Goal: Information Seeking & Learning: Learn about a topic

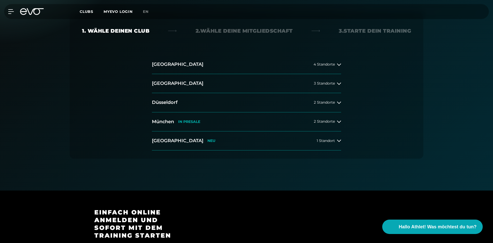
scroll to position [129, 0]
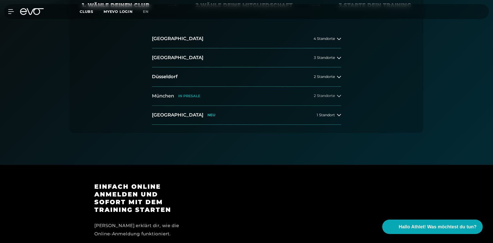
click at [335, 96] on div "2 Standorte" at bounding box center [327, 96] width 27 height 4
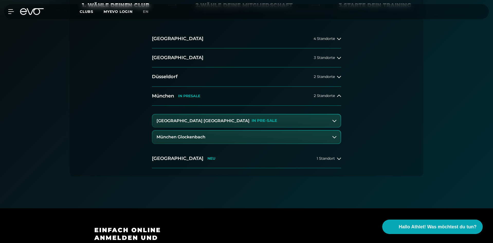
click at [195, 118] on button "[GEOGRAPHIC_DATA] Maxvorstadt IN PRE-SALE" at bounding box center [246, 120] width 188 height 13
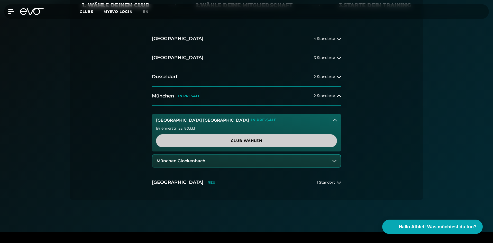
click at [264, 142] on span "Club wählen" at bounding box center [246, 140] width 156 height 5
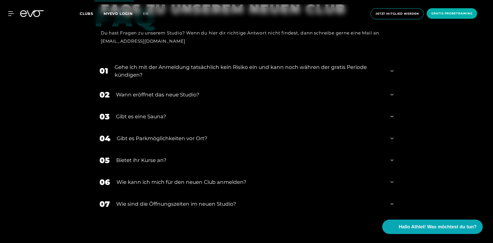
scroll to position [1105, 0]
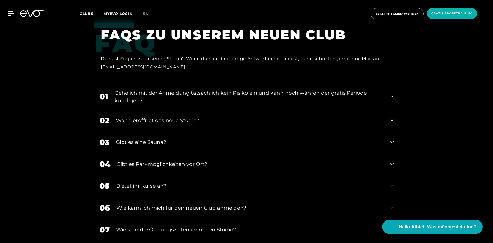
click at [217, 89] on div "Gehe ich mit der Anmeldung tatsächlich kein Risiko ein und kann noch währen der…" at bounding box center [249, 96] width 269 height 15
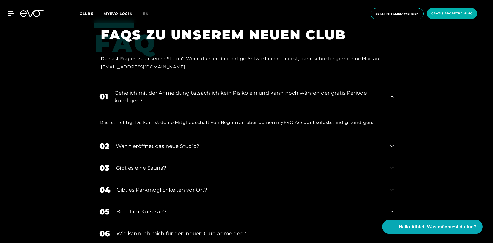
click at [217, 89] on div "Gehe ich mit der Anmeldung tatsächlich kein Risiko ein und kann noch währen der…" at bounding box center [249, 96] width 269 height 15
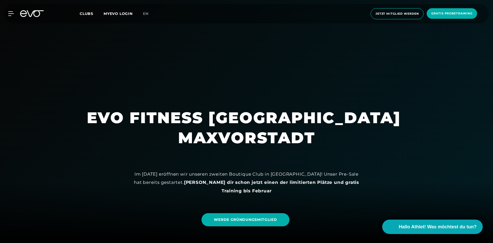
scroll to position [26, 0]
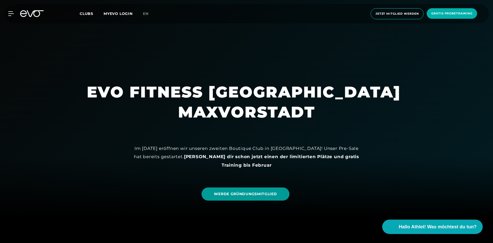
click at [249, 193] on span "WERDE GRÜNDUNGSMITGLIED" at bounding box center [245, 193] width 63 height 5
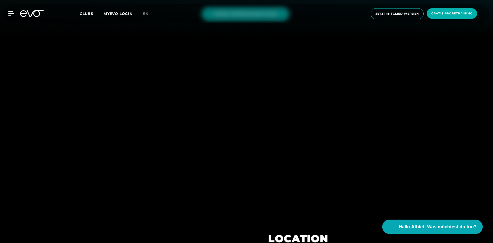
scroll to position [180, 0]
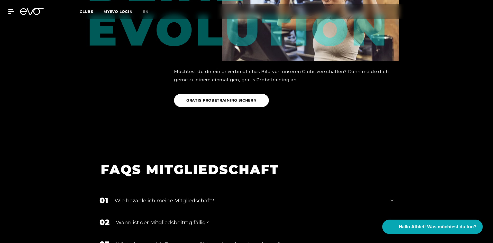
scroll to position [859, 0]
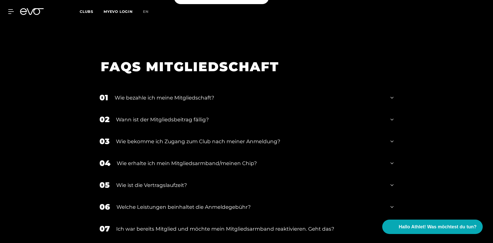
click at [198, 94] on div "Wie bezahle ich meine Mitgliedschaft?" at bounding box center [249, 98] width 269 height 8
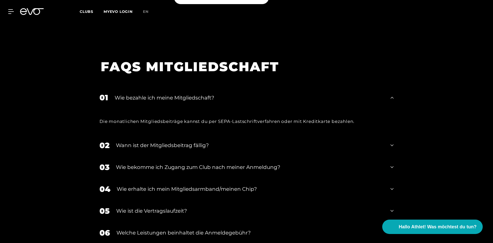
click at [199, 94] on div "Wie bezahle ich meine Mitgliedschaft?" at bounding box center [249, 98] width 269 height 8
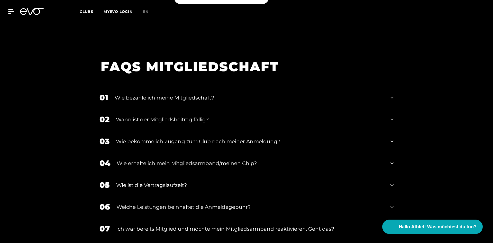
click at [202, 138] on div "Wie bekomme ich Zugang zum Club nach meiner Anmeldung?" at bounding box center [250, 142] width 268 height 8
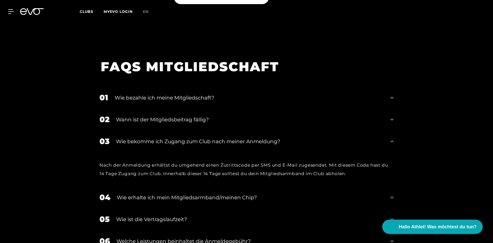
click at [205, 138] on div "Wie bekomme ich Zugang zum Club nach meiner Anmeldung?" at bounding box center [250, 142] width 268 height 8
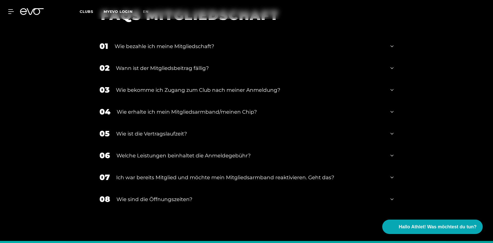
scroll to position [936, 0]
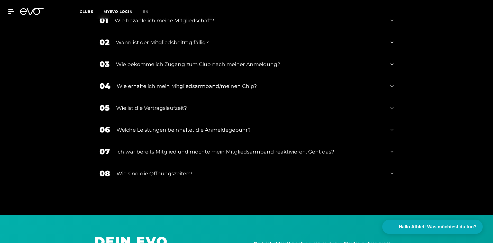
click at [164, 104] on div "Wie ist die Vertragslaufzeit?" at bounding box center [250, 108] width 268 height 8
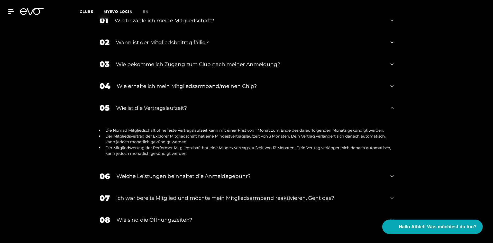
click at [164, 104] on div "Wie ist die Vertragslaufzeit?" at bounding box center [250, 108] width 268 height 8
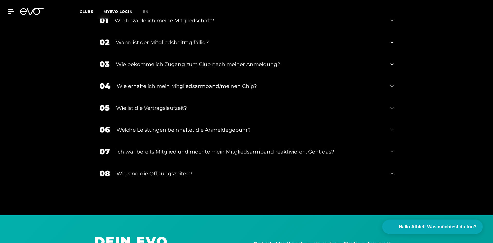
click at [176, 126] on div "Welche Leistungen beinhaltet die Anmeldegebühr?" at bounding box center [250, 130] width 268 height 8
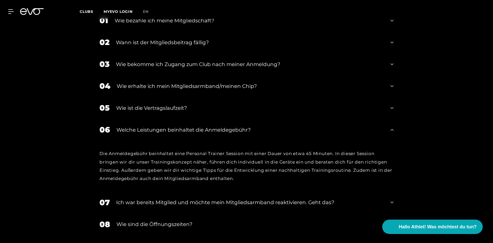
click at [176, 126] on div "Welche Leistungen beinhaltet die Anmeldegebühr?" at bounding box center [250, 130] width 268 height 8
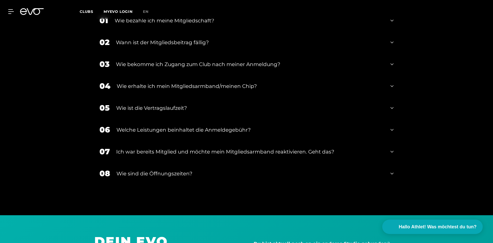
click at [164, 162] on div "08 Wie sind die Öffnungszeiten?" at bounding box center [246, 173] width 304 height 22
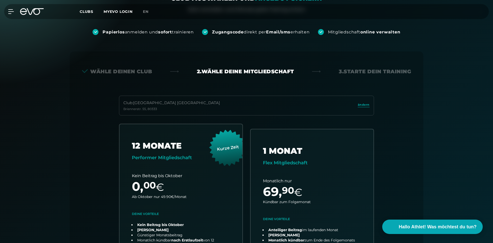
scroll to position [0, 0]
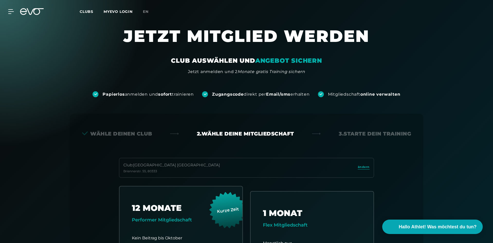
click at [87, 11] on span "Clubs" at bounding box center [87, 11] width 14 height 5
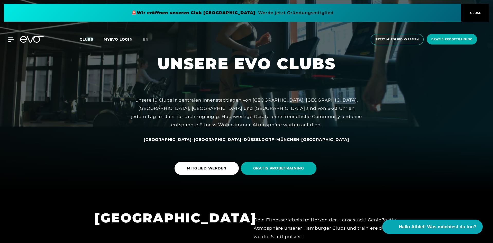
scroll to position [77, 0]
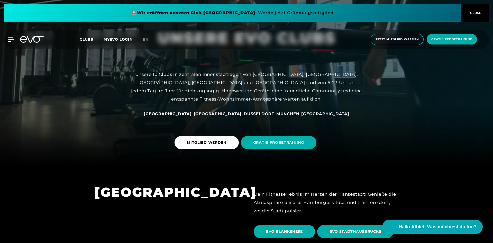
click at [276, 115] on span "München" at bounding box center [287, 113] width 23 height 5
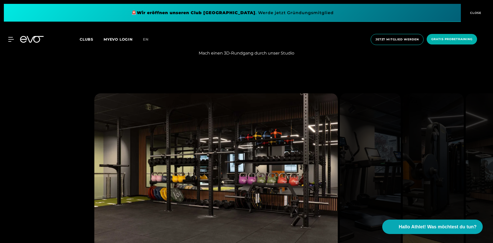
scroll to position [643, 0]
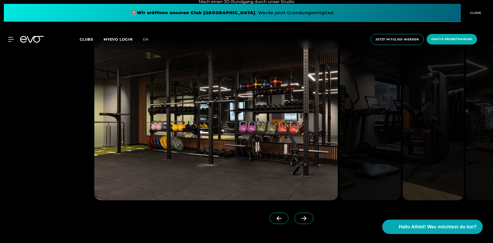
click at [295, 214] on span at bounding box center [304, 218] width 19 height 11
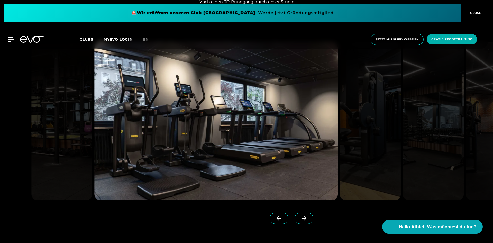
click at [295, 215] on span at bounding box center [304, 218] width 19 height 11
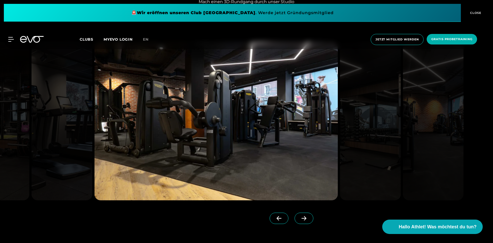
click at [302, 218] on icon at bounding box center [304, 218] width 5 height 4
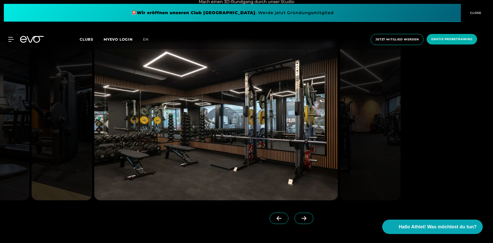
click at [299, 218] on icon at bounding box center [303, 218] width 9 height 5
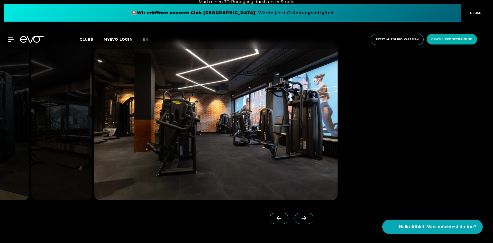
click at [299, 218] on icon at bounding box center [303, 218] width 9 height 5
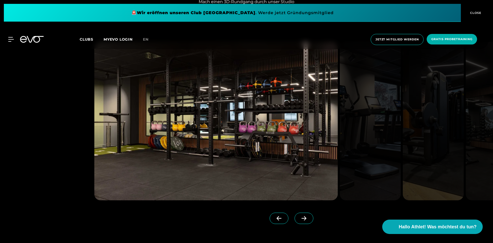
click at [299, 218] on icon at bounding box center [303, 218] width 9 height 5
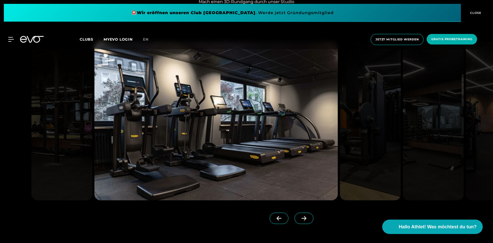
click at [299, 218] on icon at bounding box center [303, 218] width 9 height 5
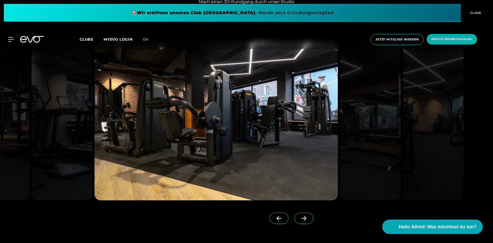
click at [299, 218] on icon at bounding box center [303, 218] width 9 height 5
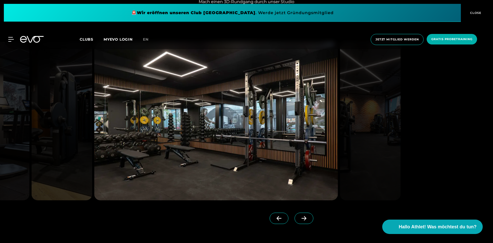
click at [299, 218] on icon at bounding box center [303, 218] width 9 height 5
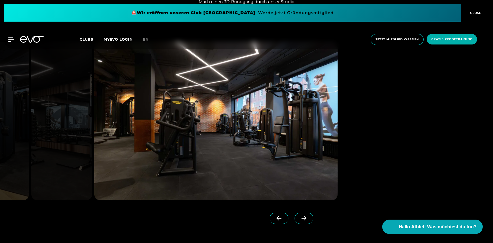
click at [299, 218] on icon at bounding box center [303, 218] width 9 height 5
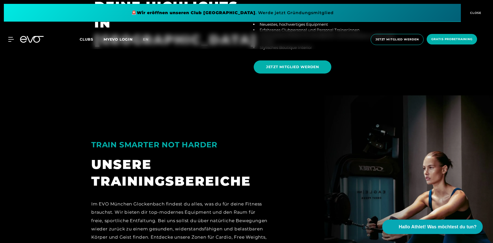
scroll to position [874, 0]
